Goal: Check status: Check status

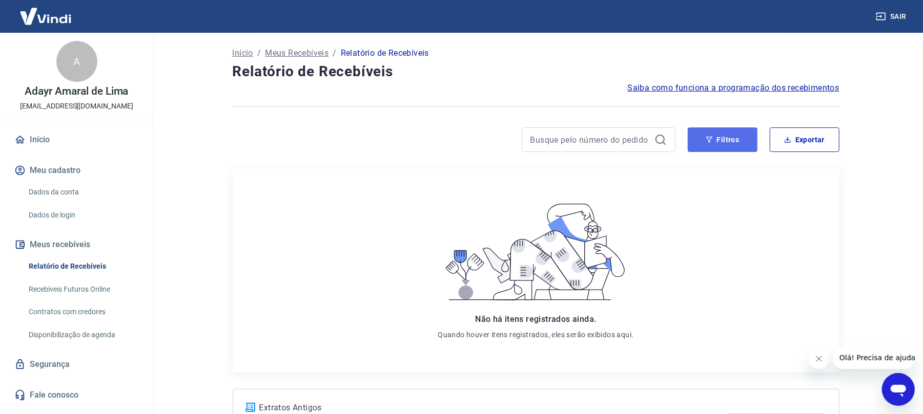
click at [727, 139] on button "Filtros" at bounding box center [722, 140] width 70 height 25
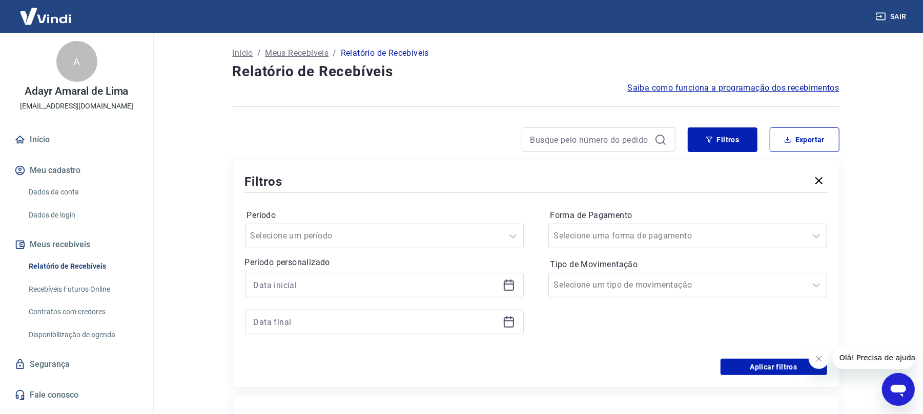
click at [509, 283] on icon at bounding box center [509, 285] width 12 height 12
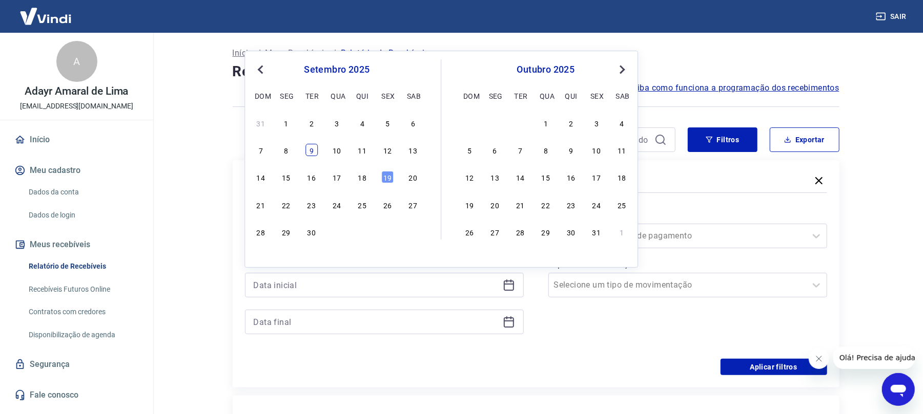
click at [308, 152] on div "9" at bounding box center [311, 150] width 12 height 12
type input "09/09/2025"
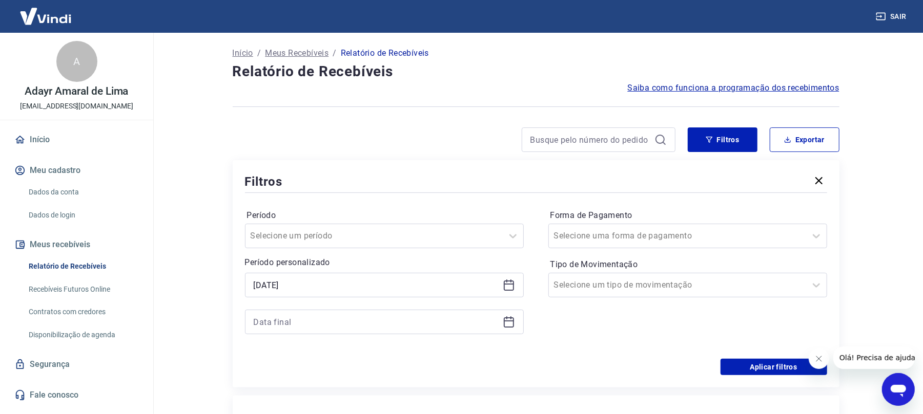
click at [510, 322] on icon at bounding box center [509, 321] width 10 height 1
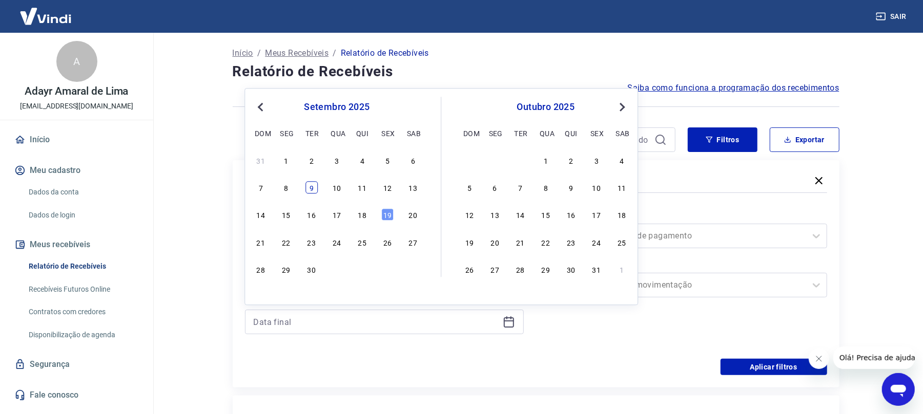
click at [307, 185] on div "9" at bounding box center [311, 188] width 12 height 12
type input "09/09/2025"
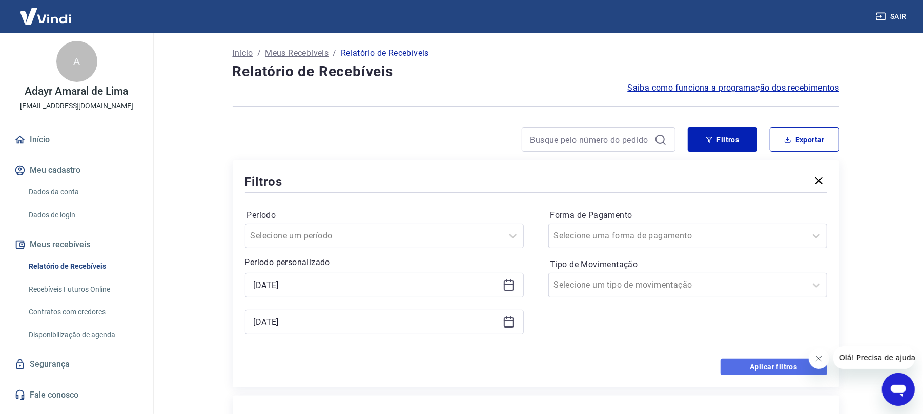
click at [757, 364] on button "Aplicar filtros" at bounding box center [773, 367] width 107 height 16
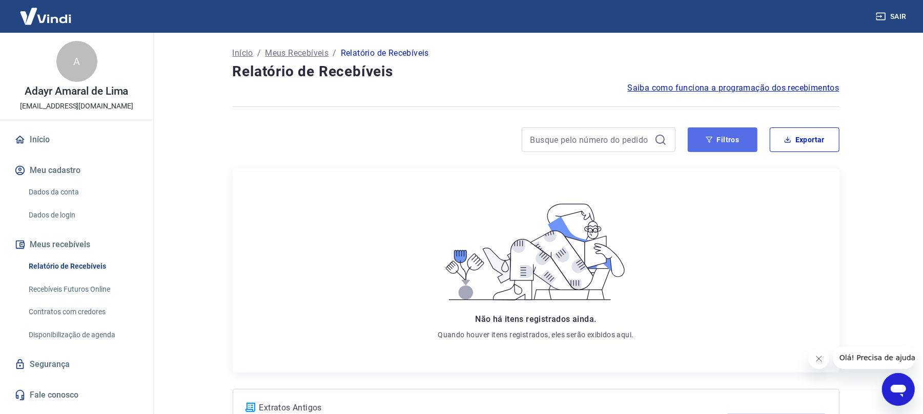
click at [717, 142] on button "Filtros" at bounding box center [722, 140] width 70 height 25
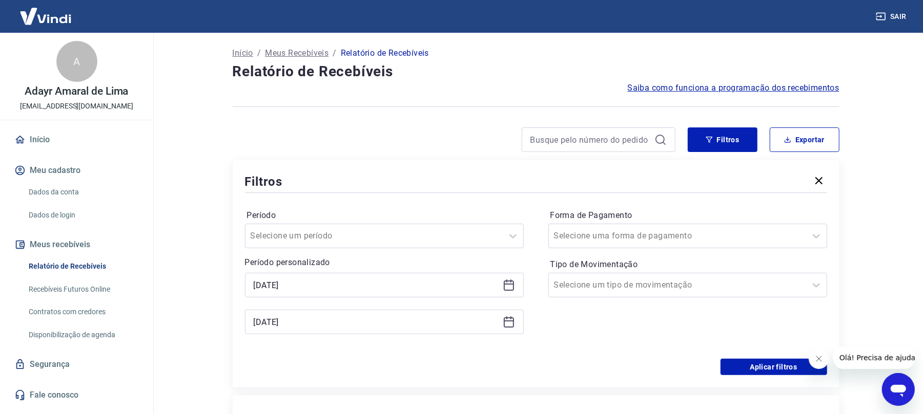
click at [507, 287] on icon at bounding box center [509, 285] width 12 height 12
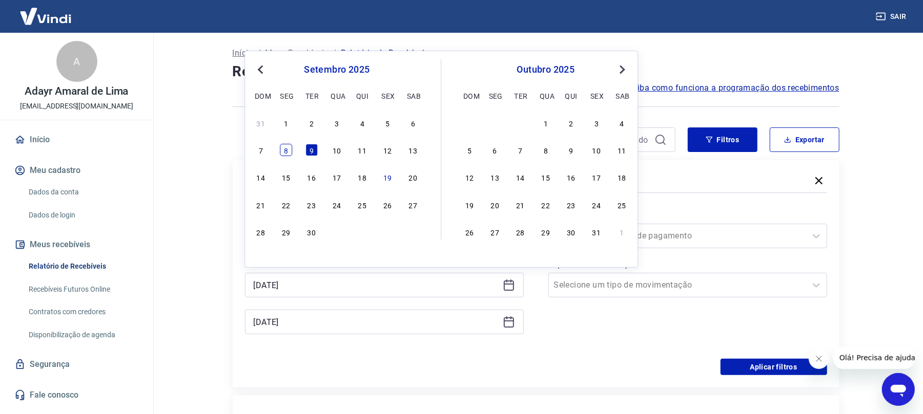
click at [283, 151] on div "8" at bounding box center [286, 150] width 12 height 12
type input "08/09/2025"
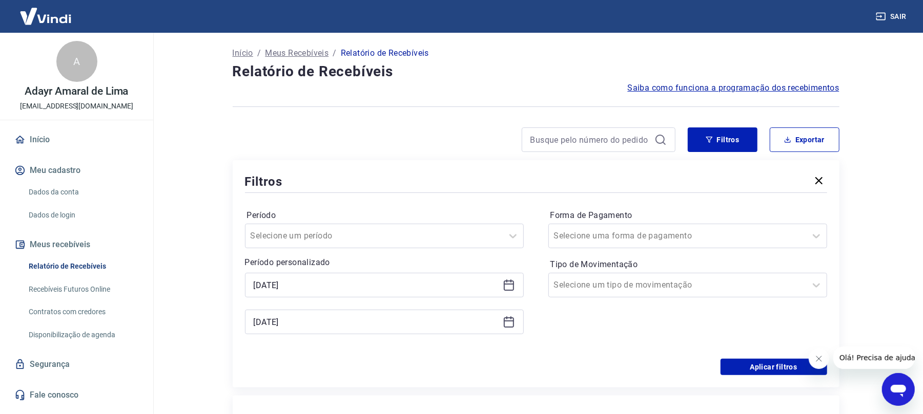
click at [510, 329] on div "09/09/2025" at bounding box center [384, 322] width 279 height 25
click at [511, 323] on icon at bounding box center [509, 322] width 12 height 12
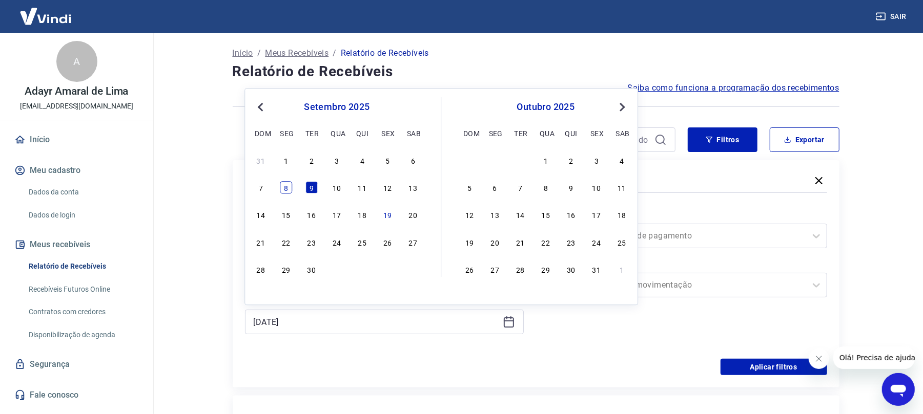
click at [284, 184] on div "8" at bounding box center [286, 188] width 12 height 12
type input "08/09/2025"
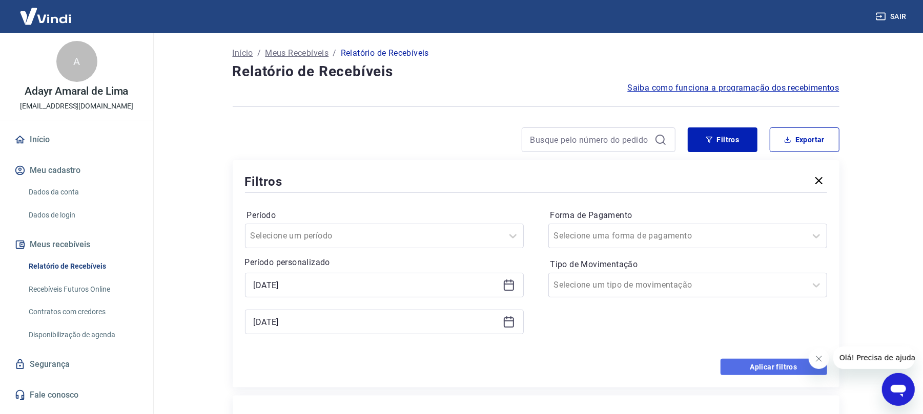
click at [756, 368] on button "Aplicar filtros" at bounding box center [773, 367] width 107 height 16
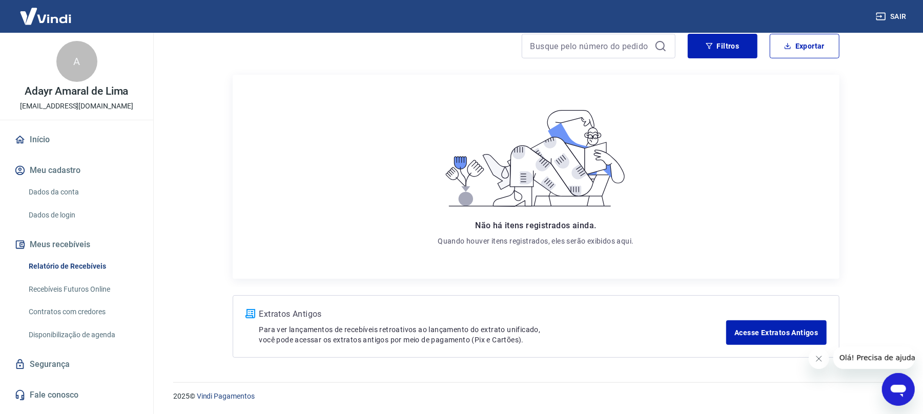
scroll to position [95, 0]
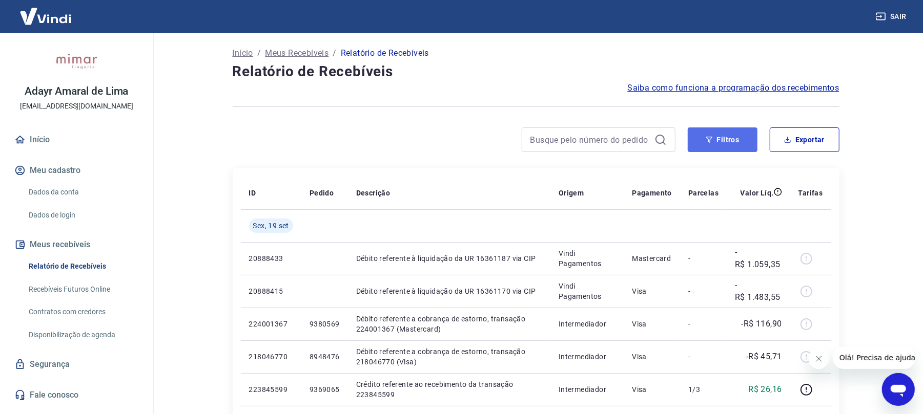
click at [744, 138] on button "Filtros" at bounding box center [722, 140] width 70 height 25
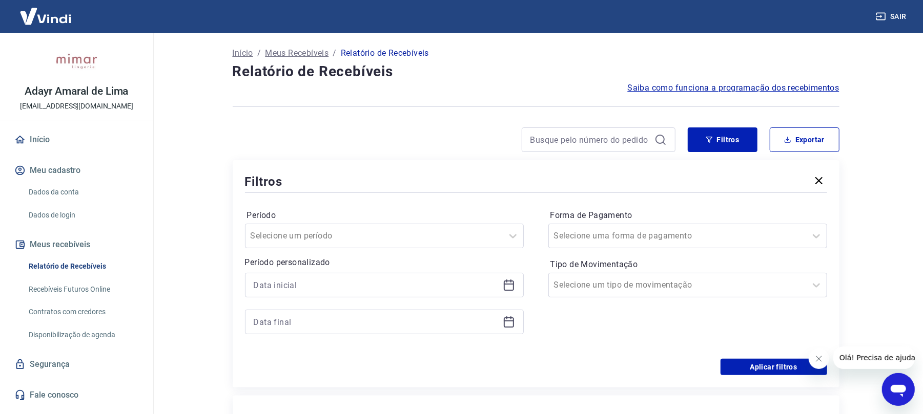
click at [509, 288] on icon at bounding box center [509, 285] width 12 height 12
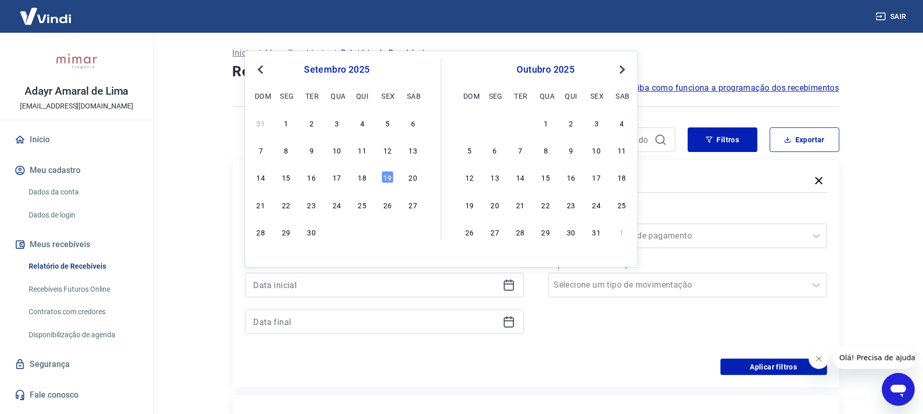
click at [318, 152] on div "7 8 9 10 11 12 13" at bounding box center [336, 150] width 167 height 15
click at [308, 151] on div "9" at bounding box center [311, 150] width 12 height 12
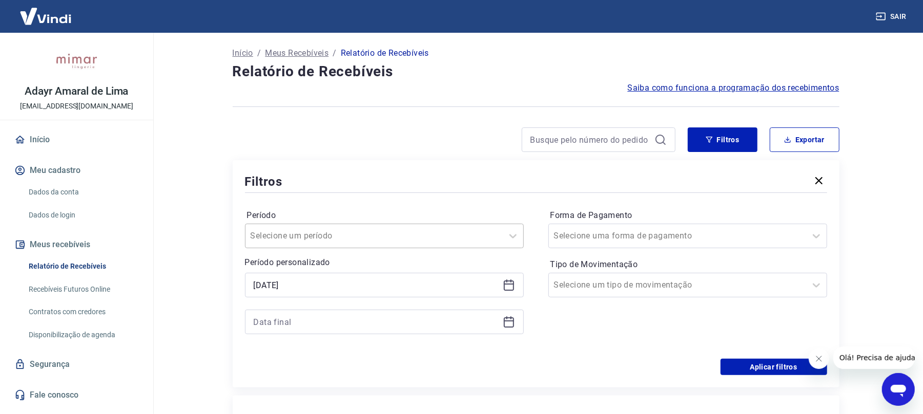
type input "09/09/2025"
click at [508, 329] on div at bounding box center [384, 322] width 279 height 25
click at [505, 327] on icon at bounding box center [509, 322] width 12 height 12
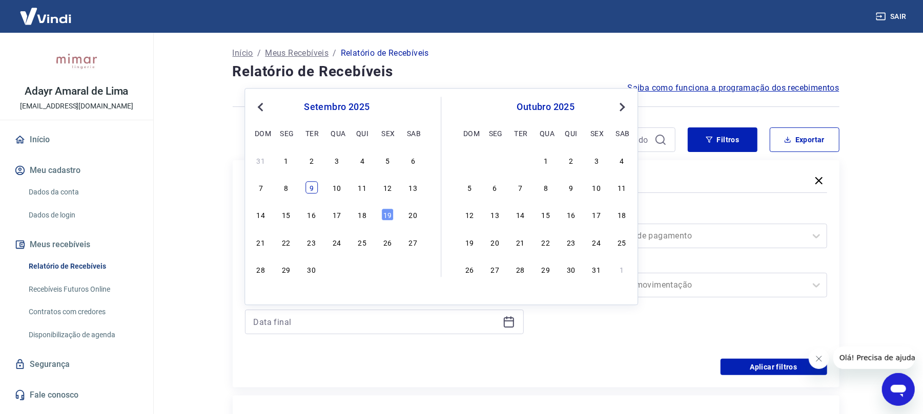
click at [311, 187] on div "9" at bounding box center [311, 188] width 12 height 12
type input "09/09/2025"
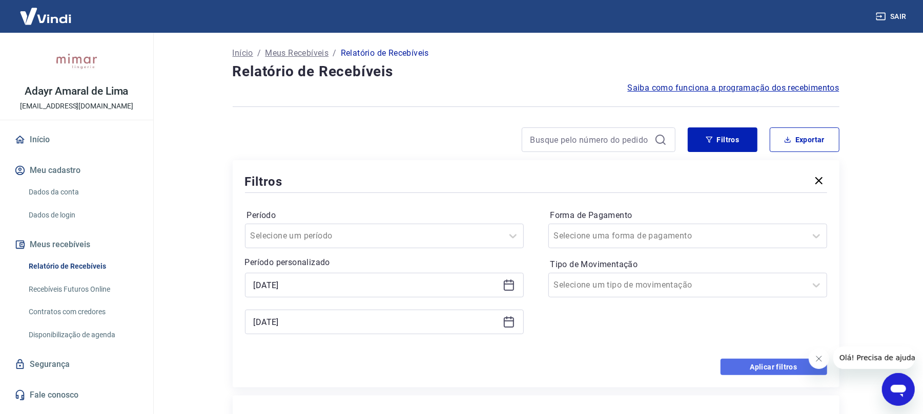
click at [748, 371] on button "Aplicar filtros" at bounding box center [773, 367] width 107 height 16
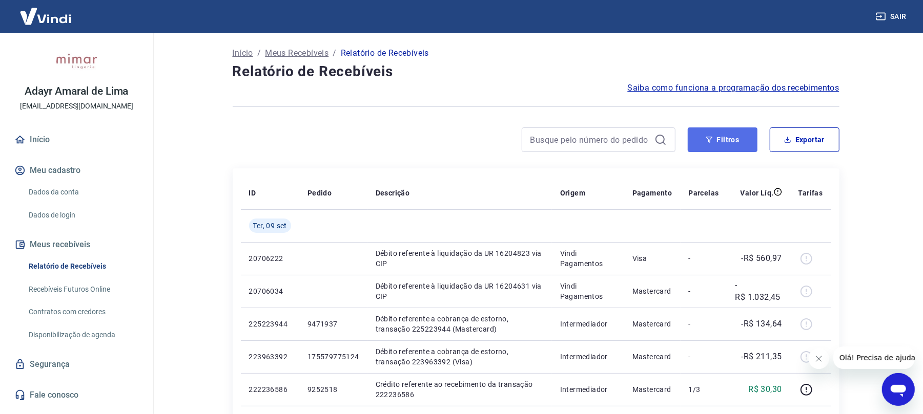
click at [700, 140] on button "Filtros" at bounding box center [722, 140] width 70 height 25
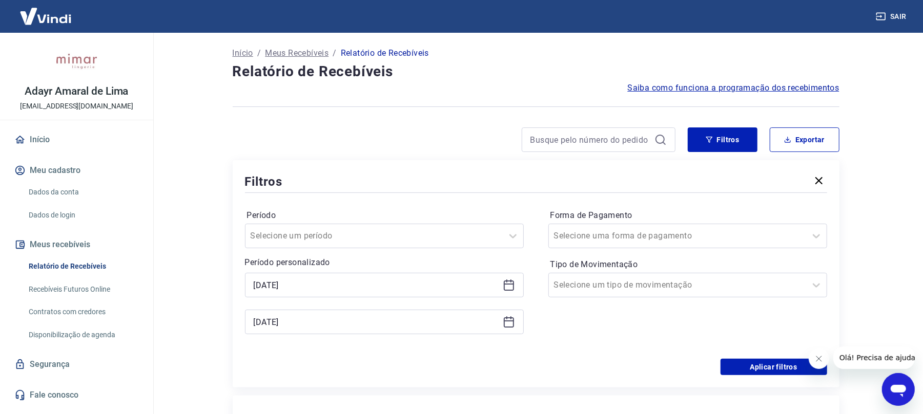
click at [511, 285] on icon at bounding box center [509, 284] width 10 height 1
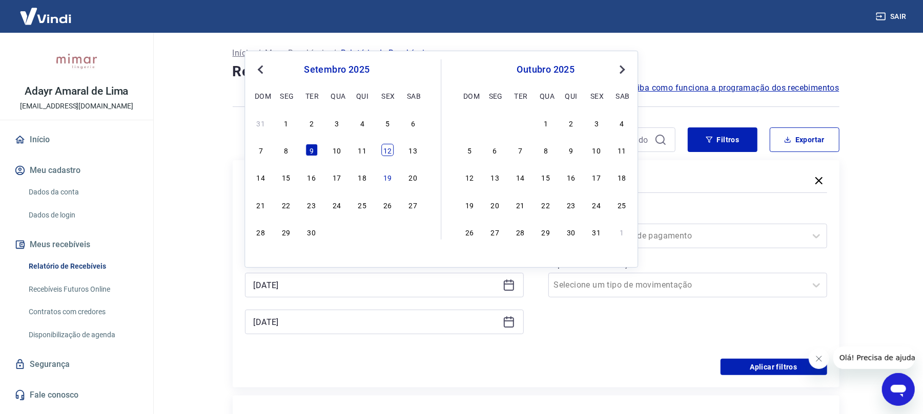
click at [384, 150] on div "12" at bounding box center [387, 150] width 12 height 12
type input "12/09/2025"
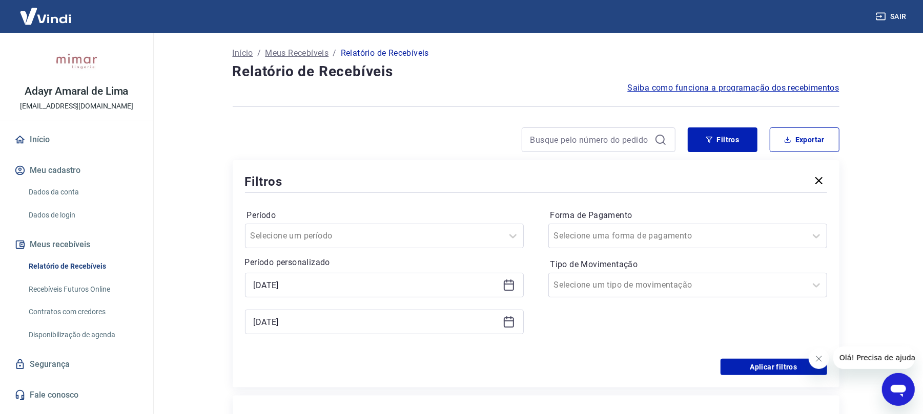
click at [503, 320] on icon at bounding box center [509, 322] width 12 height 12
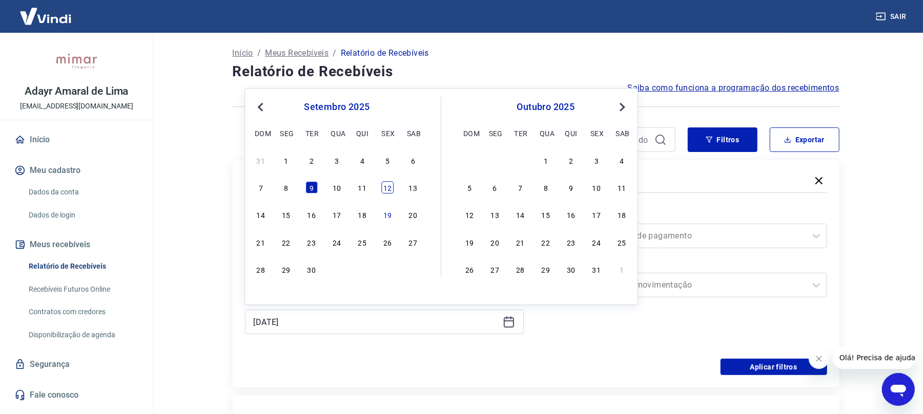
click at [390, 182] on div "12" at bounding box center [387, 188] width 12 height 12
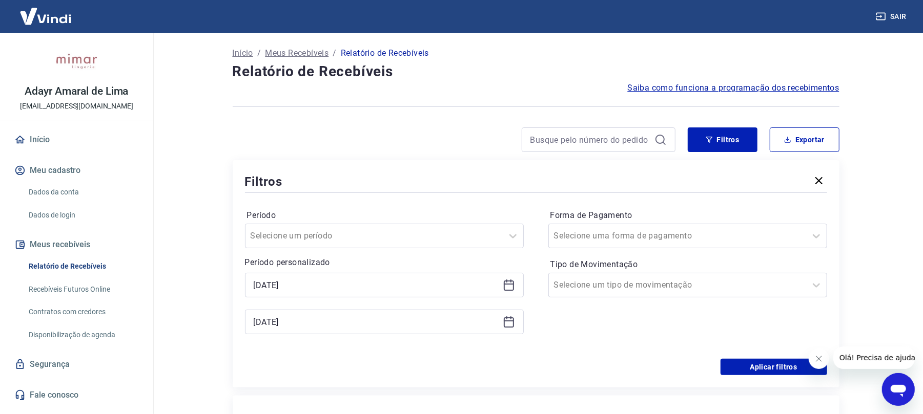
type input "12/09/2025"
click at [752, 367] on button "Aplicar filtros" at bounding box center [773, 367] width 107 height 16
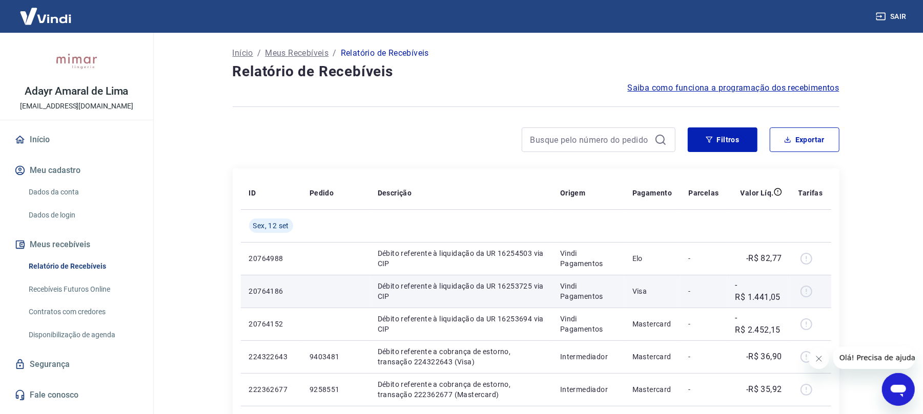
scroll to position [68, 0]
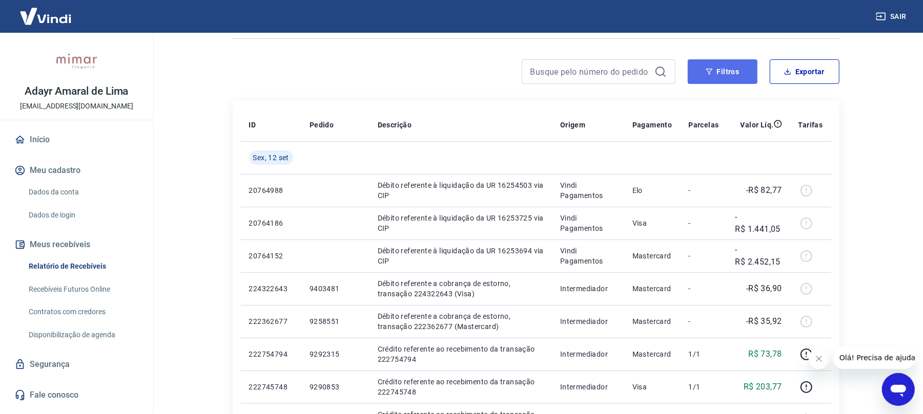
click at [720, 66] on button "Filtros" at bounding box center [722, 71] width 70 height 25
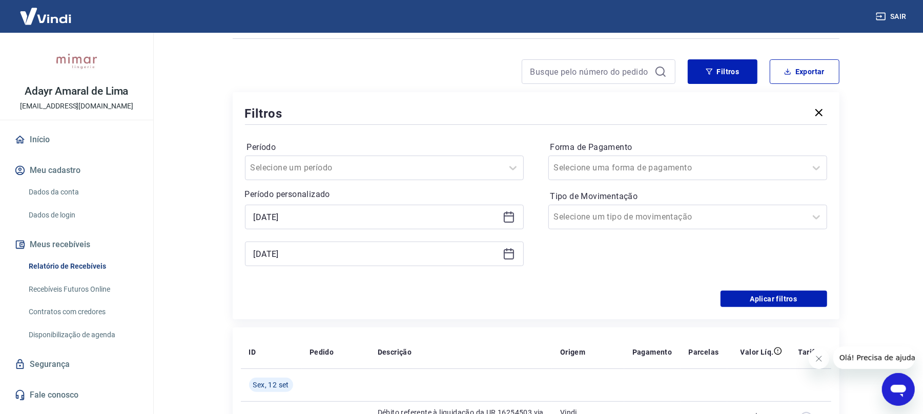
click at [510, 216] on icon at bounding box center [509, 216] width 10 height 1
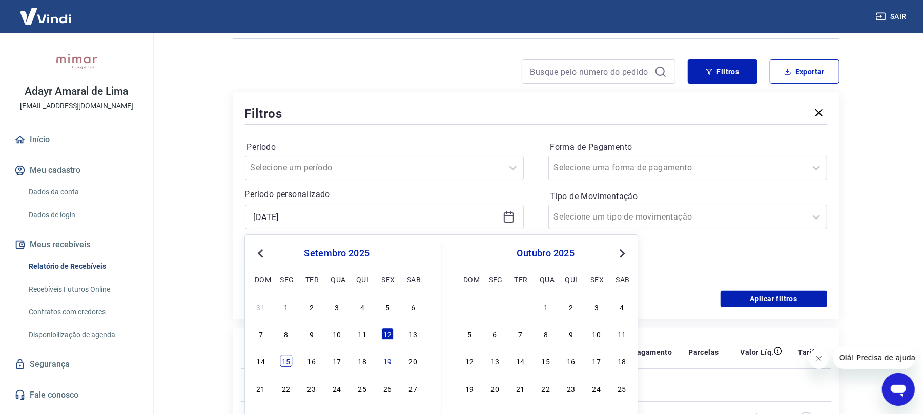
click at [289, 358] on div "15" at bounding box center [286, 361] width 12 height 12
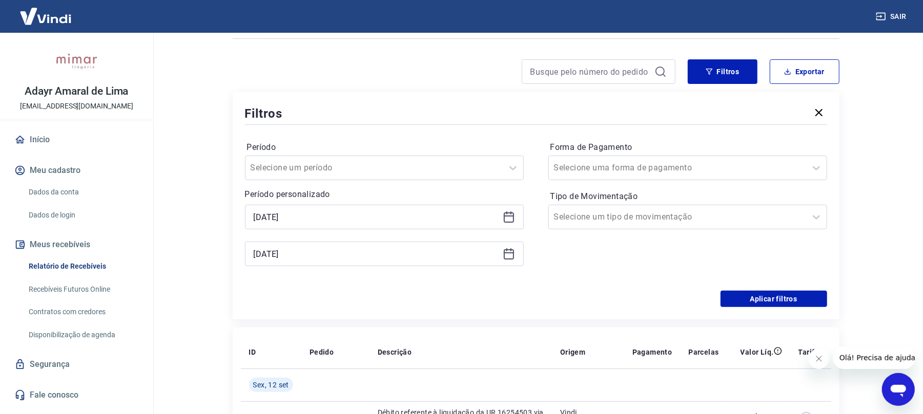
type input "15/09/2025"
click at [514, 257] on icon at bounding box center [509, 254] width 12 height 12
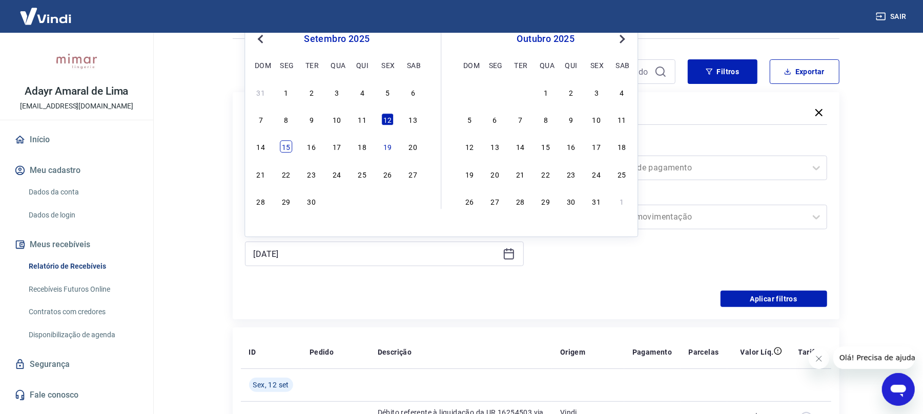
click at [289, 144] on div "15" at bounding box center [286, 147] width 12 height 12
type input "15/09/2025"
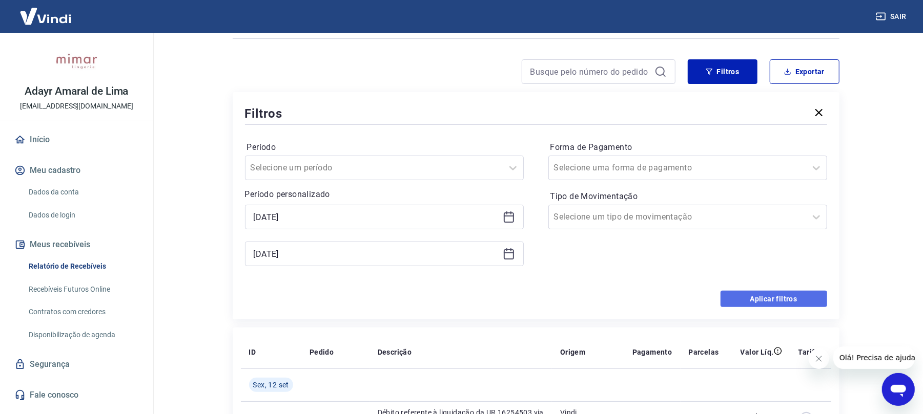
click at [763, 297] on button "Aplicar filtros" at bounding box center [773, 299] width 107 height 16
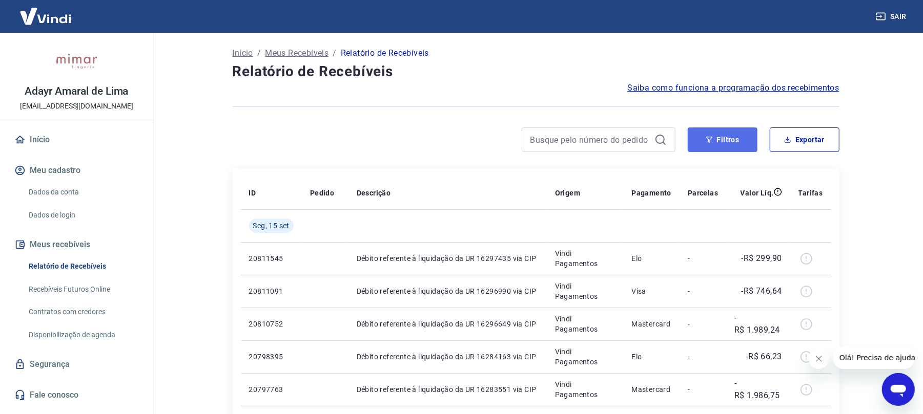
click at [721, 136] on button "Filtros" at bounding box center [722, 140] width 70 height 25
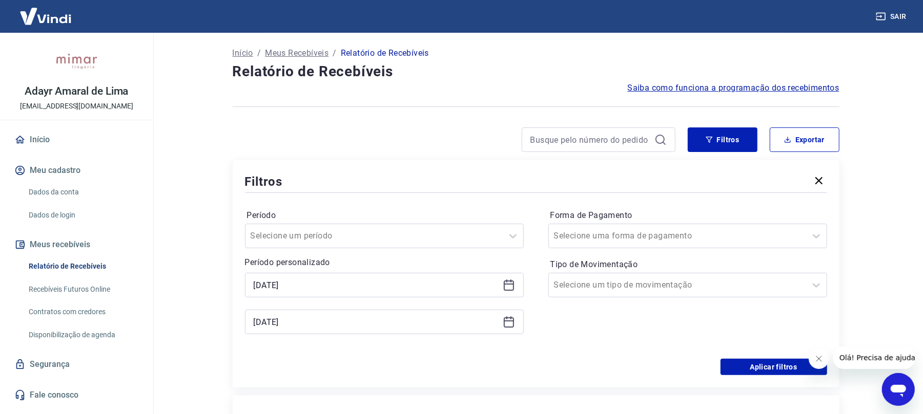
click at [504, 281] on icon at bounding box center [509, 285] width 12 height 12
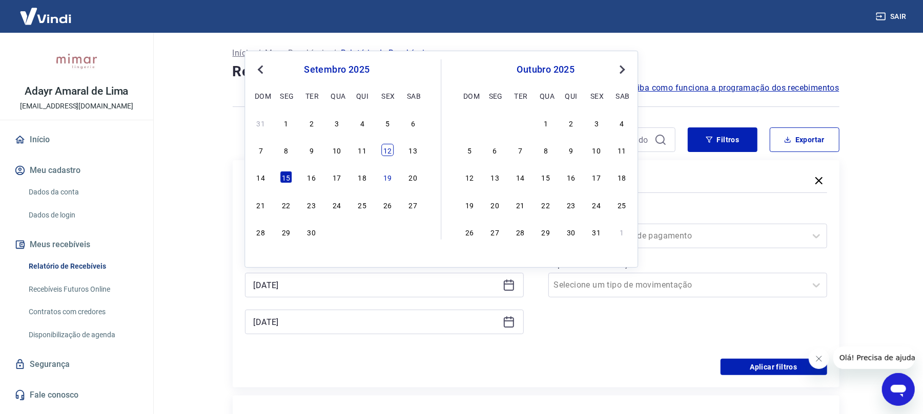
click at [386, 149] on div "12" at bounding box center [387, 150] width 12 height 12
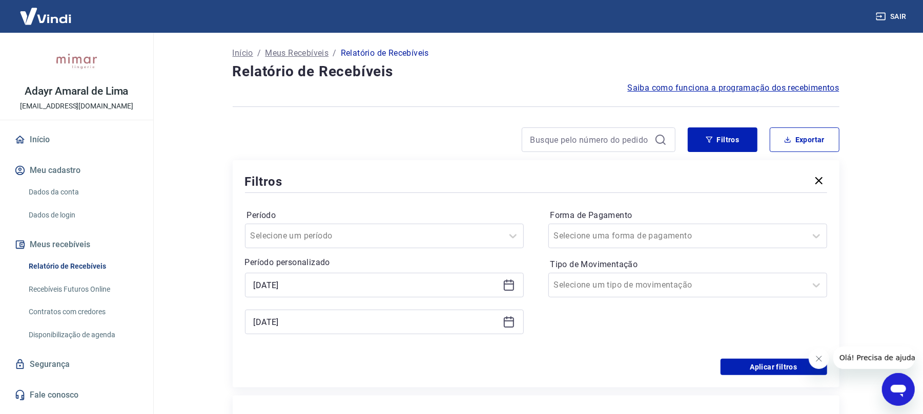
click at [510, 287] on icon at bounding box center [509, 285] width 12 height 12
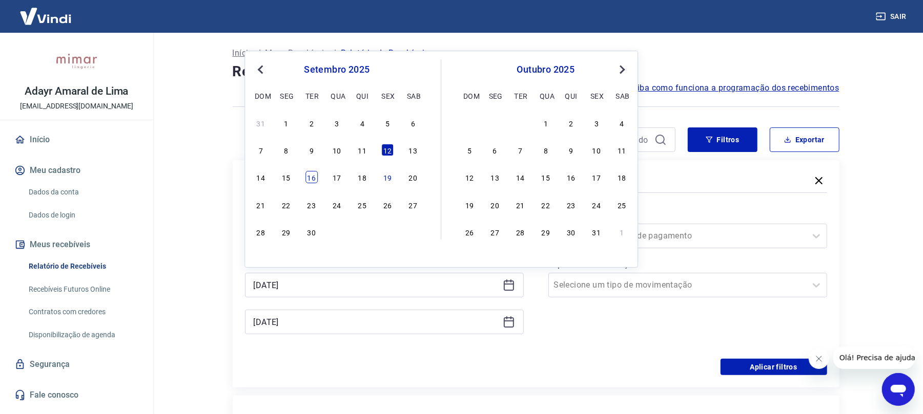
click at [311, 176] on div "16" at bounding box center [311, 177] width 12 height 12
type input "16/09/2025"
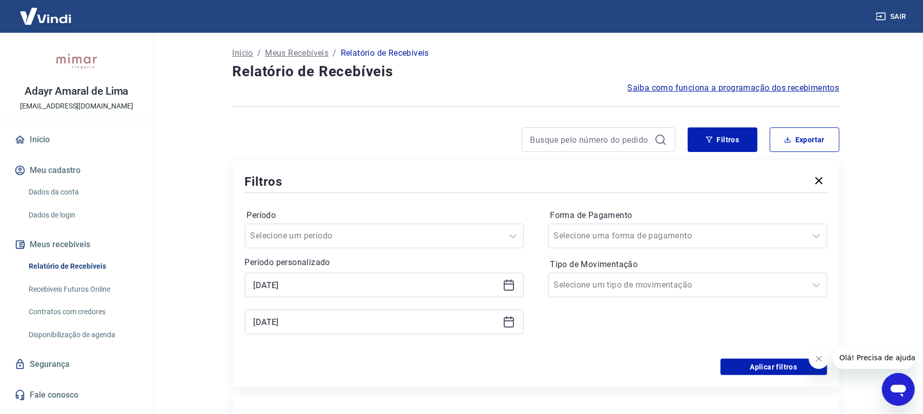
click at [505, 323] on icon at bounding box center [509, 322] width 12 height 12
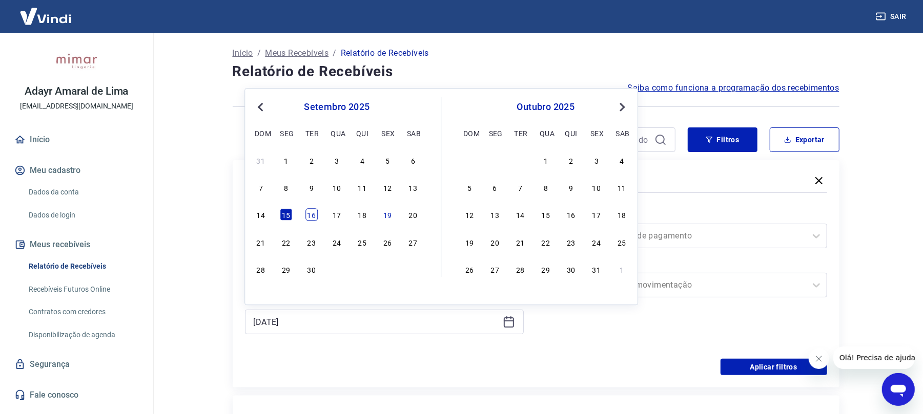
click at [311, 215] on div "16" at bounding box center [311, 215] width 12 height 12
type input "16/09/2025"
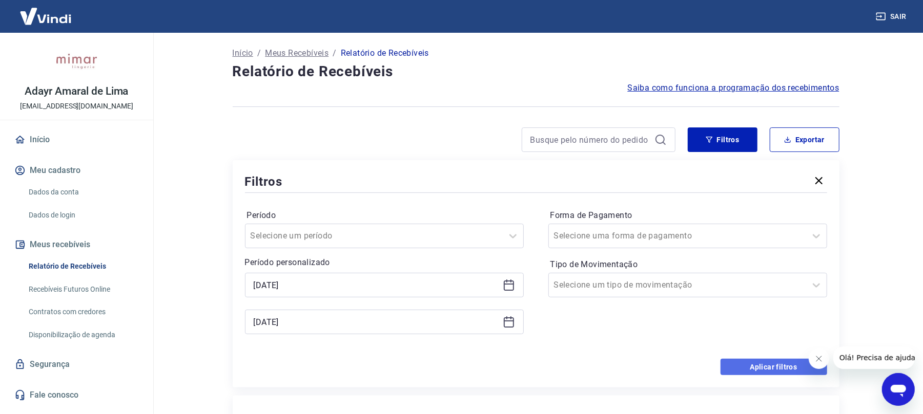
click at [762, 368] on button "Aplicar filtros" at bounding box center [773, 367] width 107 height 16
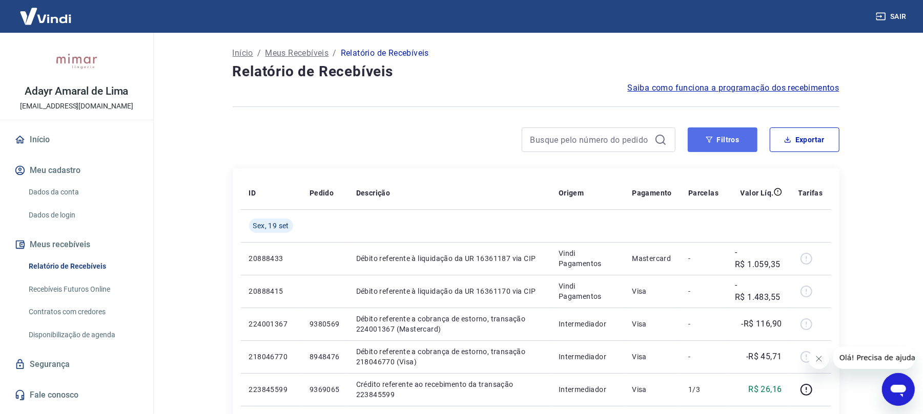
click at [720, 145] on button "Filtros" at bounding box center [722, 140] width 70 height 25
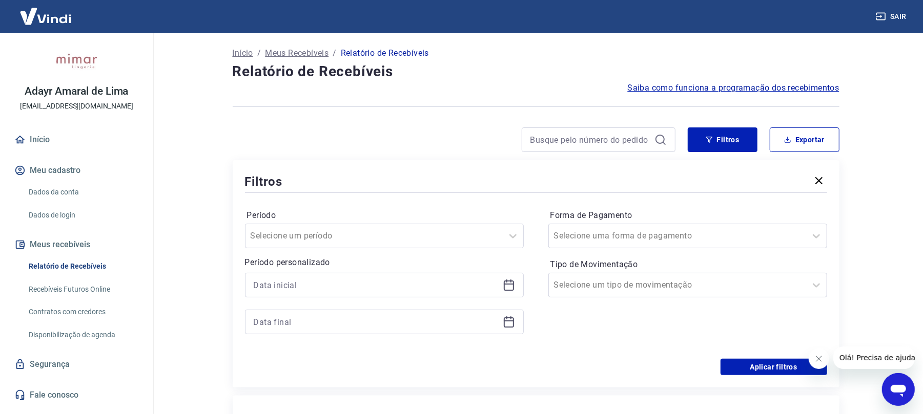
click at [504, 285] on icon at bounding box center [509, 286] width 10 height 10
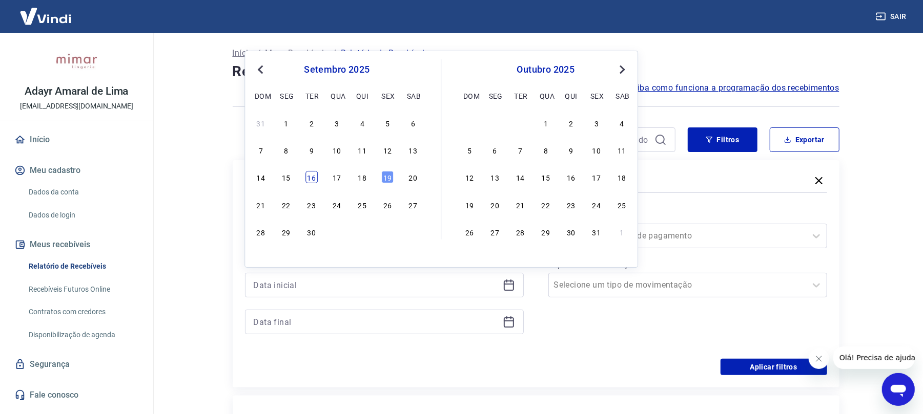
click at [310, 178] on div "16" at bounding box center [311, 177] width 12 height 12
type input "16/09/2025"
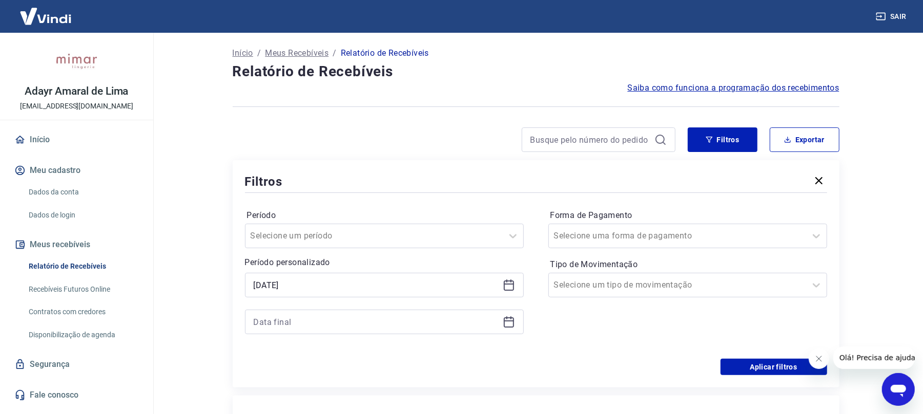
click at [513, 324] on icon at bounding box center [509, 323] width 10 height 10
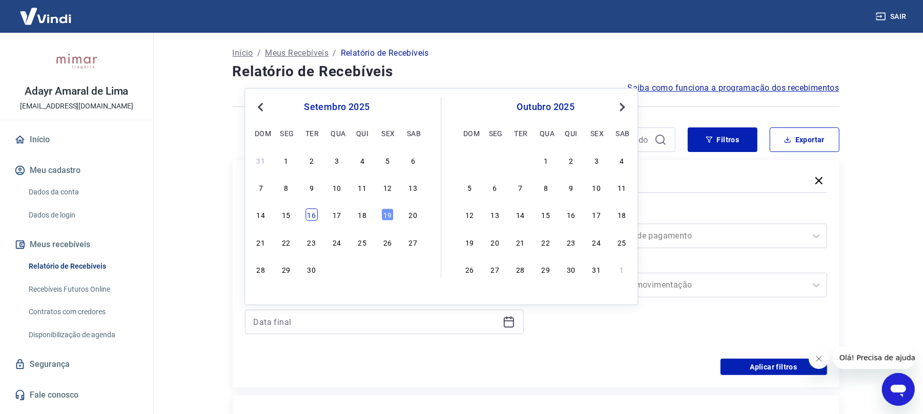
click at [308, 214] on div "16" at bounding box center [311, 215] width 12 height 12
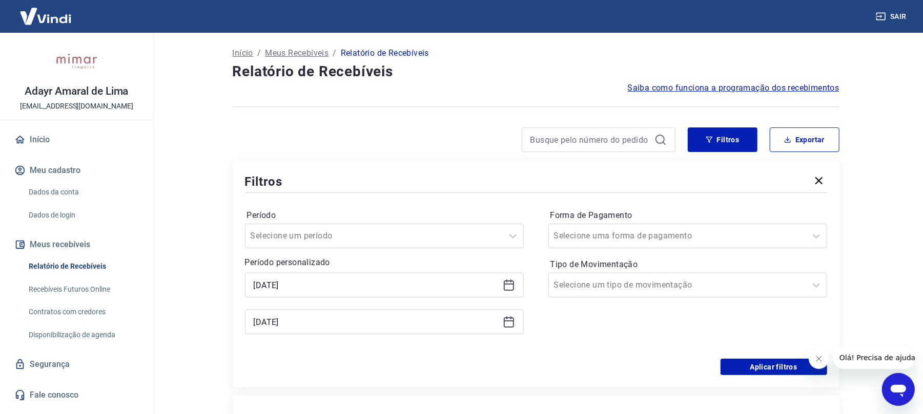
type input "16/09/2025"
click at [759, 370] on button "Aplicar filtros" at bounding box center [773, 367] width 107 height 16
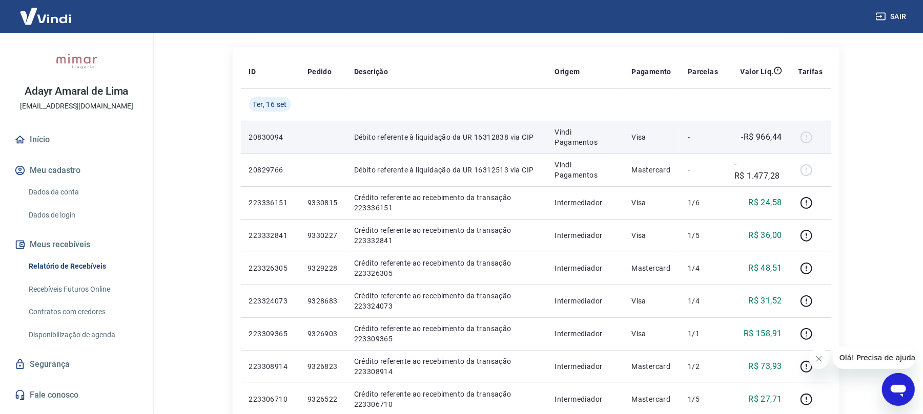
scroll to position [136, 0]
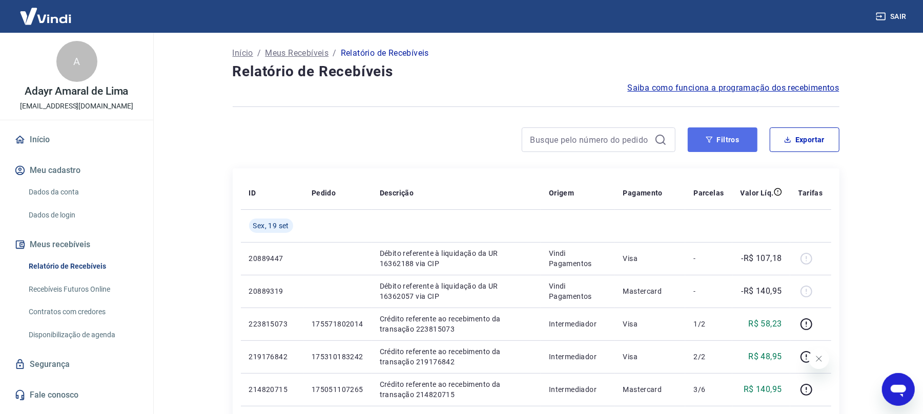
click at [714, 136] on button "Filtros" at bounding box center [722, 140] width 70 height 25
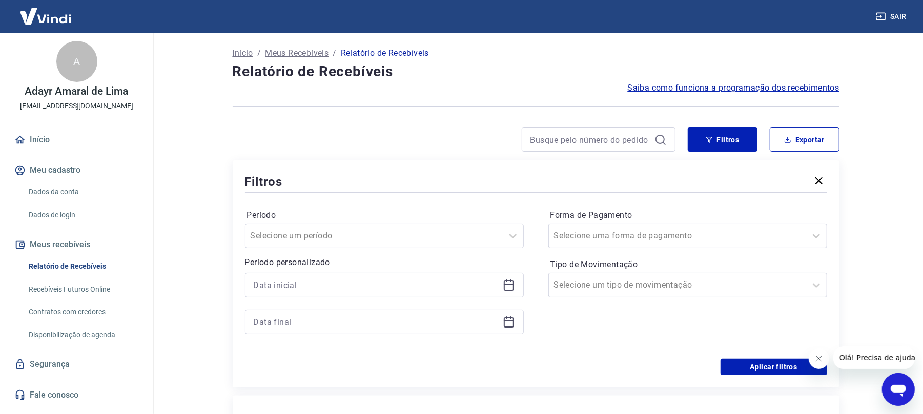
click at [505, 288] on icon at bounding box center [509, 285] width 12 height 12
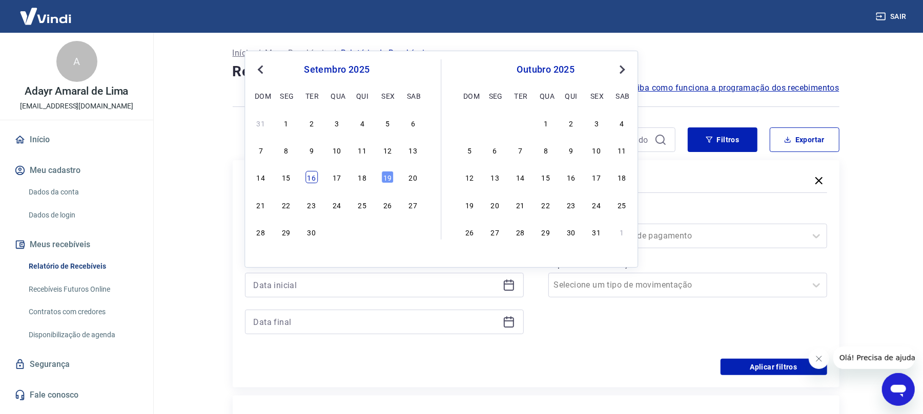
click at [318, 178] on div "16" at bounding box center [311, 177] width 12 height 12
type input "16/09/2025"
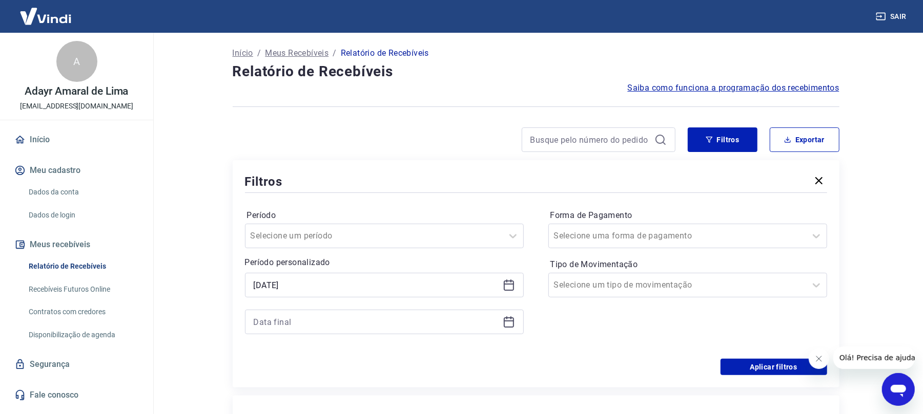
click at [507, 320] on icon at bounding box center [509, 322] width 12 height 12
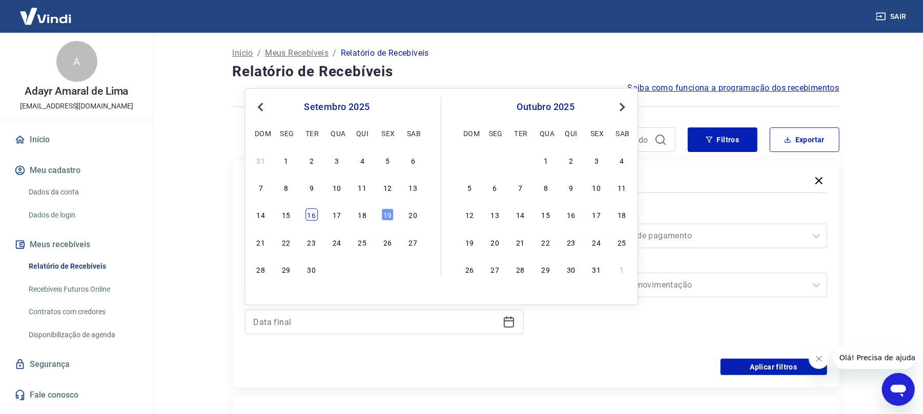
click at [312, 216] on div "16" at bounding box center [311, 215] width 12 height 12
type input "16/09/2025"
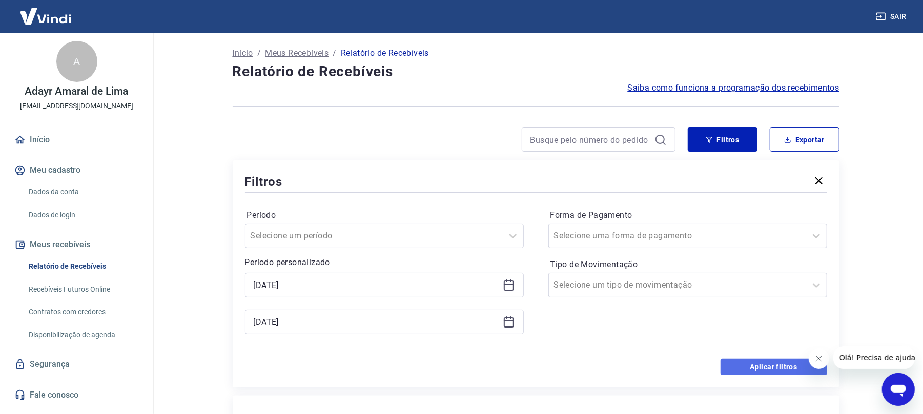
click at [749, 364] on button "Aplicar filtros" at bounding box center [773, 367] width 107 height 16
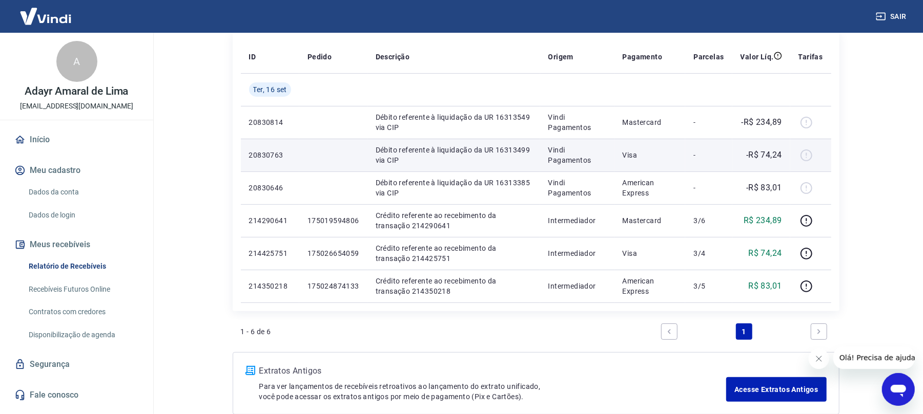
scroll to position [68, 0]
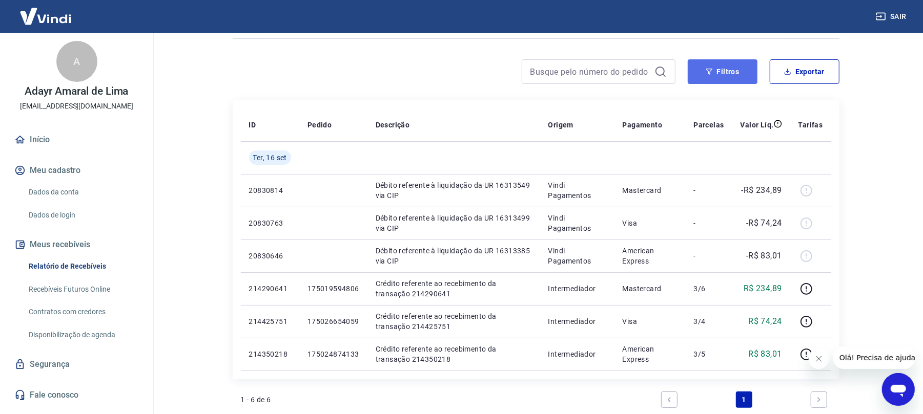
click at [720, 73] on button "Filtros" at bounding box center [722, 71] width 70 height 25
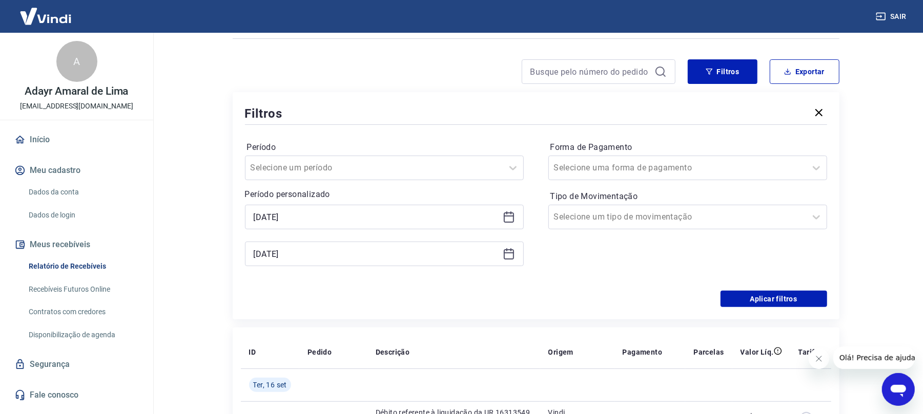
click at [506, 218] on icon at bounding box center [509, 217] width 12 height 12
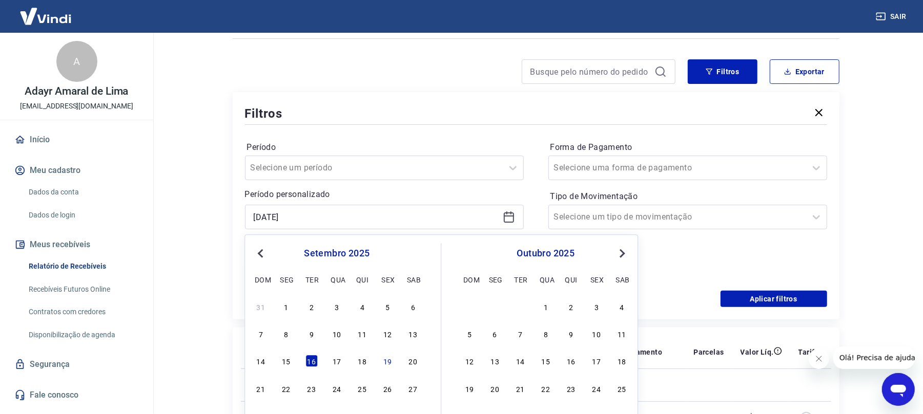
click at [329, 360] on div "14 15 16 17 18 19 20" at bounding box center [336, 361] width 167 height 15
click at [336, 360] on div "17" at bounding box center [336, 361] width 12 height 12
type input "17/09/2025"
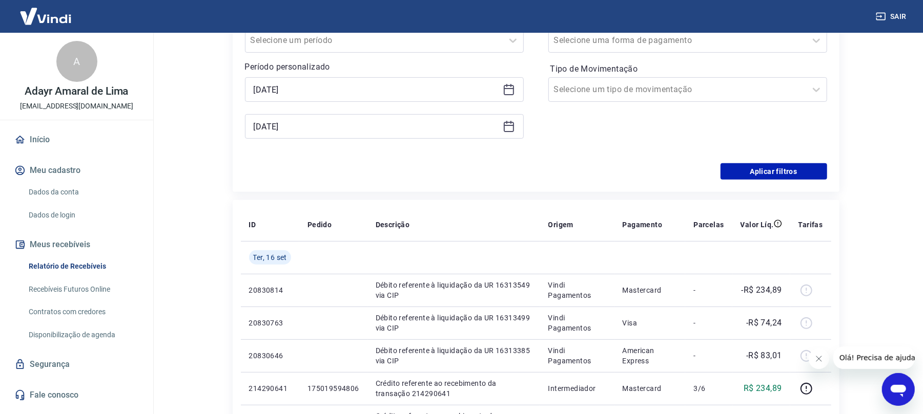
scroll to position [205, 0]
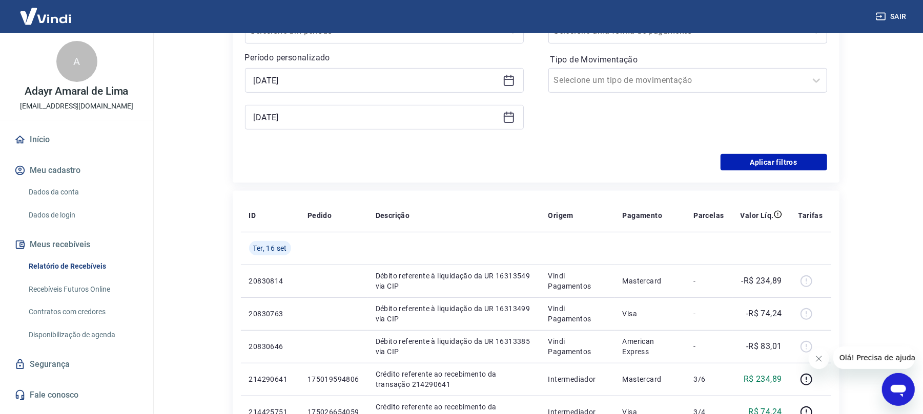
click at [508, 117] on icon at bounding box center [509, 116] width 10 height 1
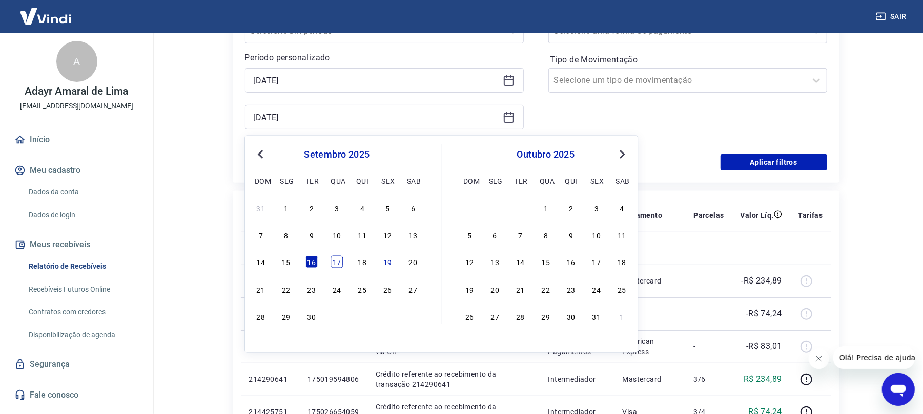
click at [337, 265] on div "17" at bounding box center [336, 262] width 12 height 12
type input "17/09/2025"
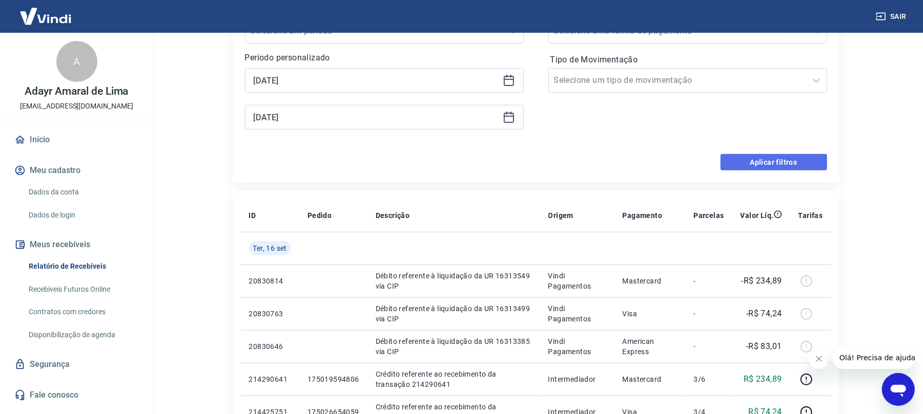
click at [777, 162] on button "Aplicar filtros" at bounding box center [773, 162] width 107 height 16
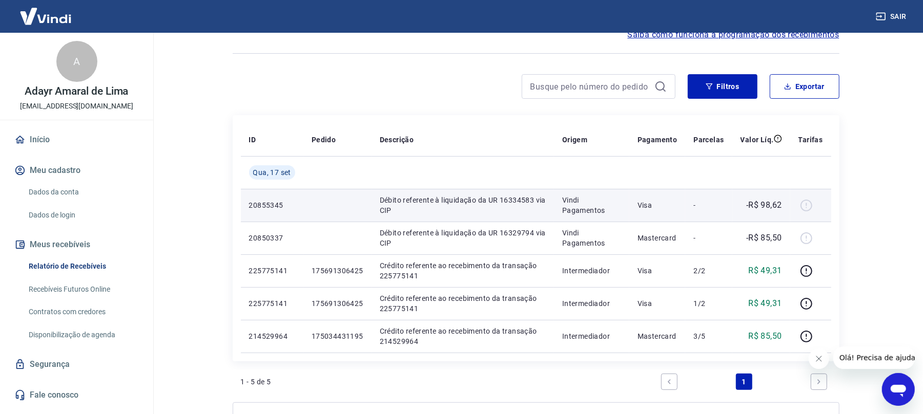
scroll to position [68, 0]
